Goal: Information Seeking & Learning: Find specific fact

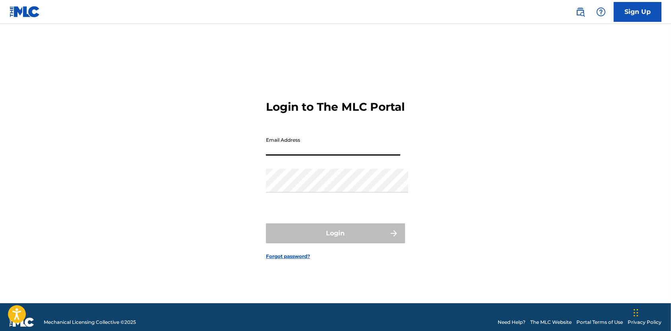
click at [576, 16] on img at bounding box center [581, 12] width 10 height 10
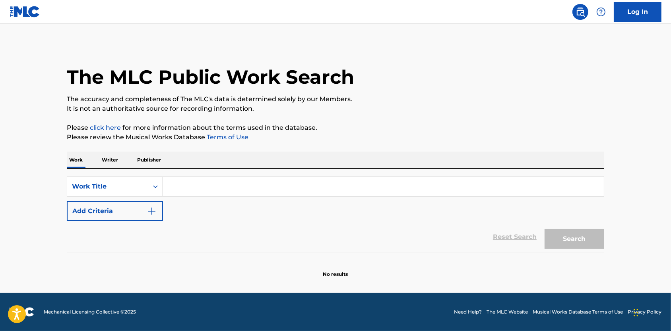
click at [219, 185] on input "Search Form" at bounding box center [383, 186] width 441 height 19
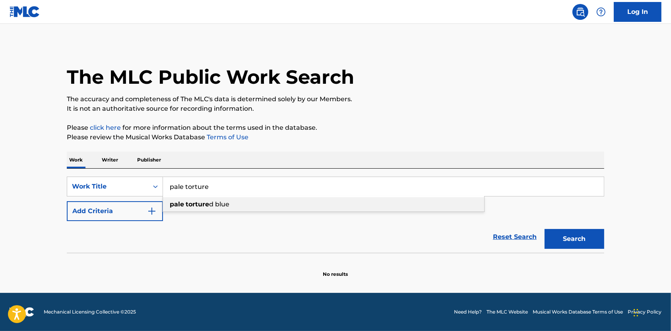
click at [205, 212] on div "pale torture d blue" at bounding box center [323, 205] width 321 height 14
type input "pale tortured blue"
click at [598, 248] on button "Search" at bounding box center [575, 239] width 60 height 20
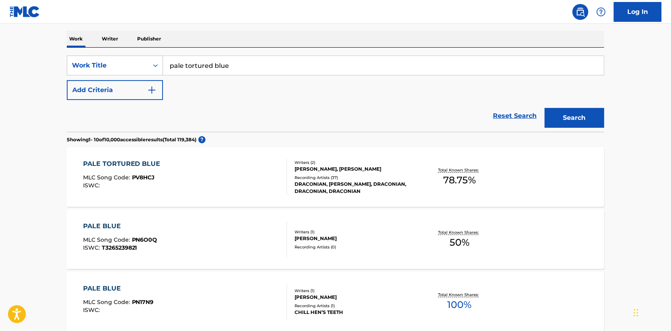
scroll to position [175, 0]
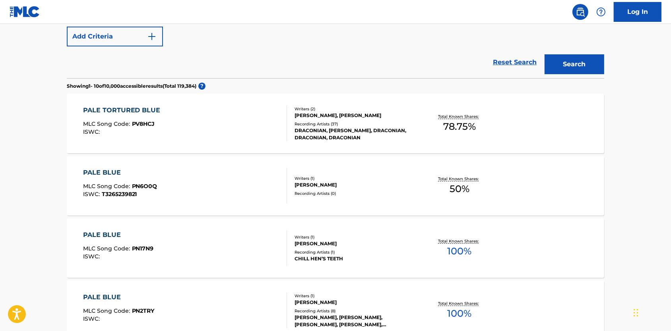
click at [119, 115] on div "PALE TORTURED BLUE" at bounding box center [123, 111] width 81 height 10
